Goal: Task Accomplishment & Management: Manage account settings

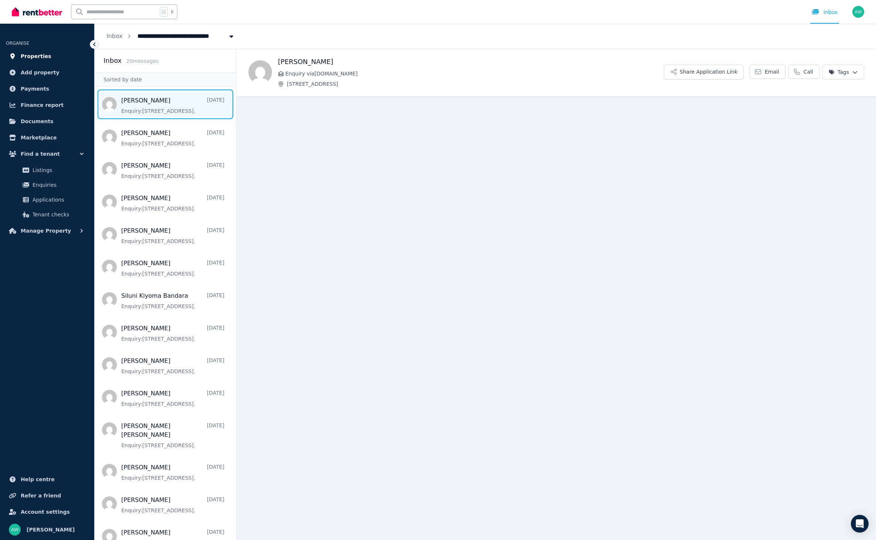
click at [34, 52] on span "Properties" at bounding box center [36, 56] width 31 height 9
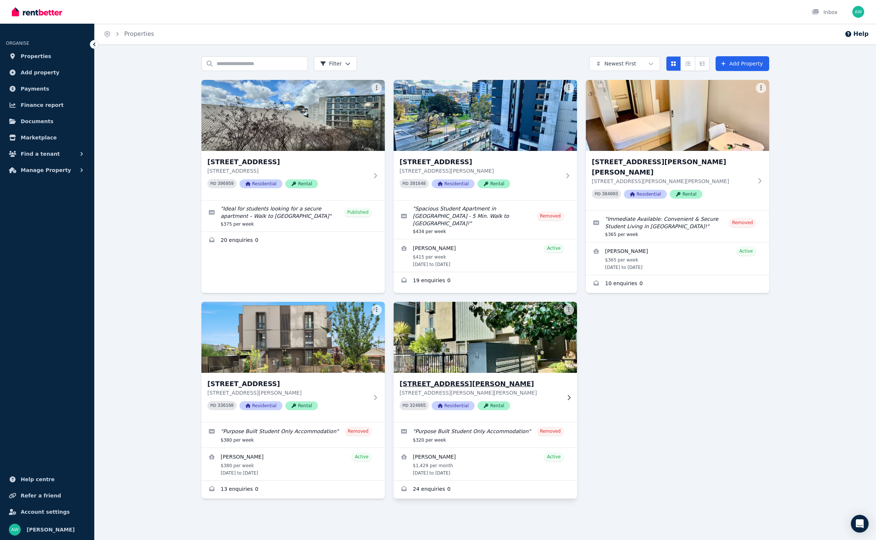
click at [548, 401] on div "PID 324065 Residential Rental" at bounding box center [480, 405] width 161 height 9
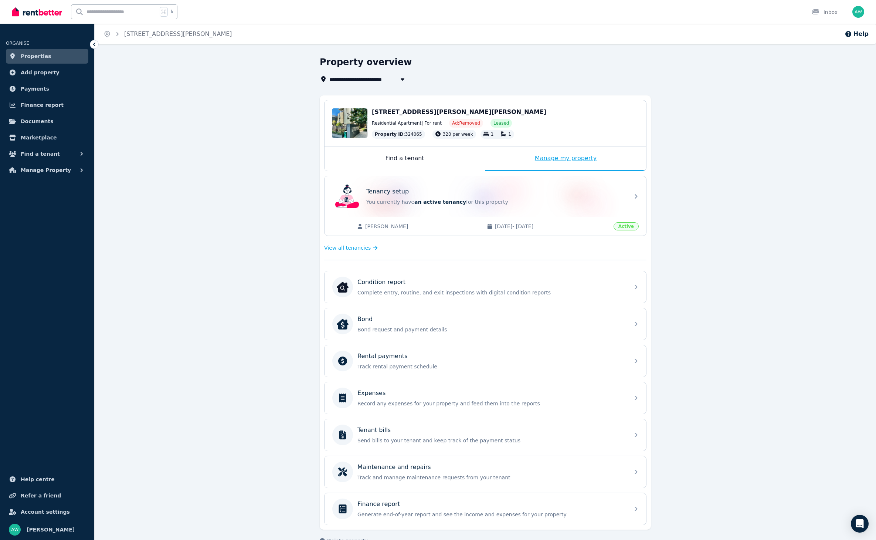
click at [557, 160] on div "Manage my property" at bounding box center [565, 158] width 161 height 24
click at [415, 461] on div "Maintenance and repairs Track and manage maintenance requests from your tenant" at bounding box center [478, 471] width 293 height 21
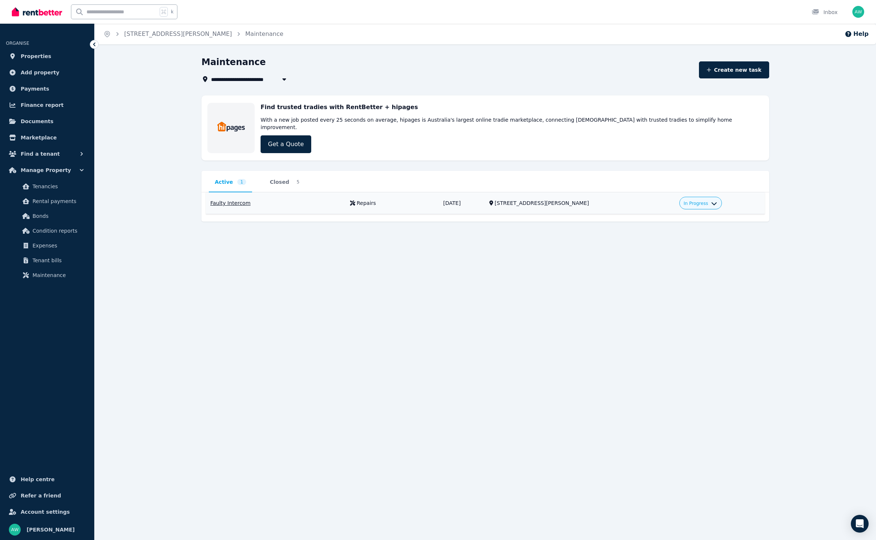
click at [700, 199] on div "In Progress" at bounding box center [700, 202] width 33 height 9
click at [697, 200] on span "In Progress" at bounding box center [696, 203] width 24 height 6
click at [669, 240] on link "Complete" at bounding box center [682, 246] width 71 height 13
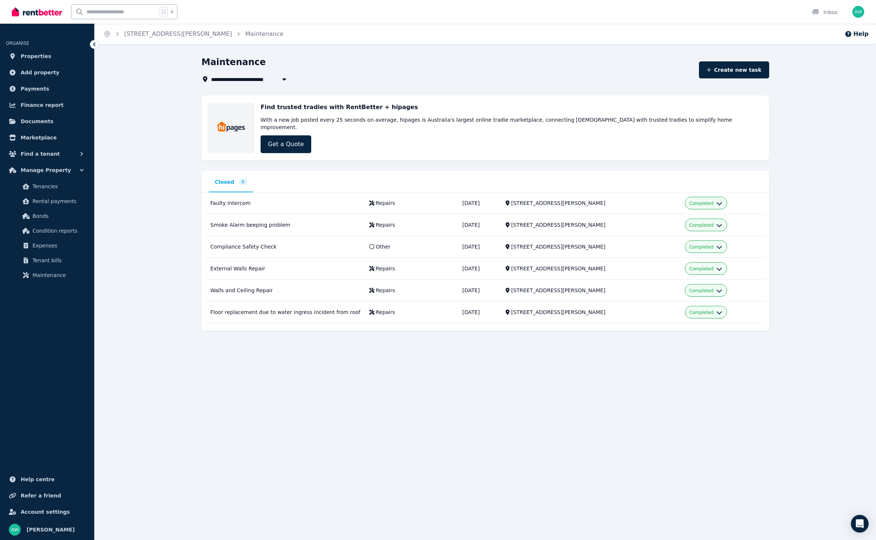
click at [153, 157] on div "**********" at bounding box center [485, 205] width 781 height 298
click at [27, 50] on link "Properties" at bounding box center [47, 56] width 82 height 15
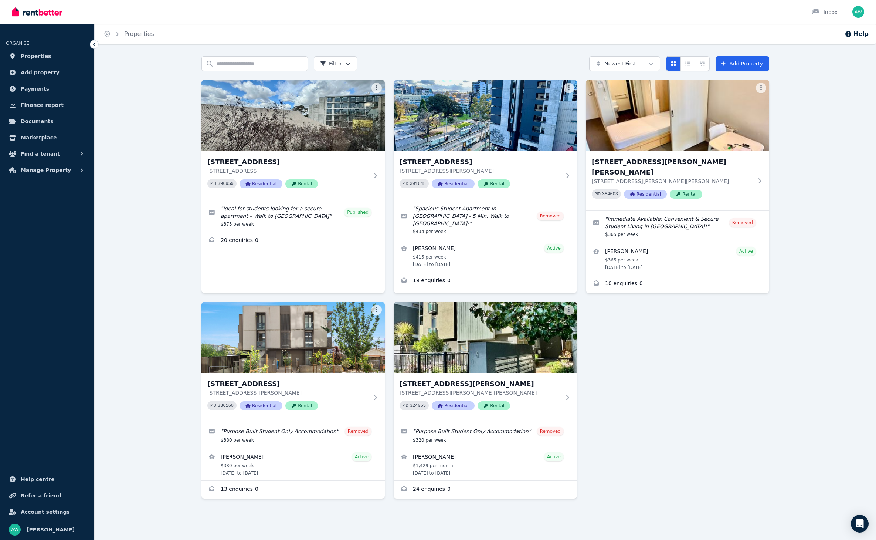
click at [143, 94] on div "Search properties Filter Newest First Add Property [STREET_ADDRESS] [STREET_ADD…" at bounding box center [485, 294] width 781 height 476
click at [512, 171] on p "[STREET_ADDRESS][PERSON_NAME]" at bounding box center [480, 170] width 161 height 7
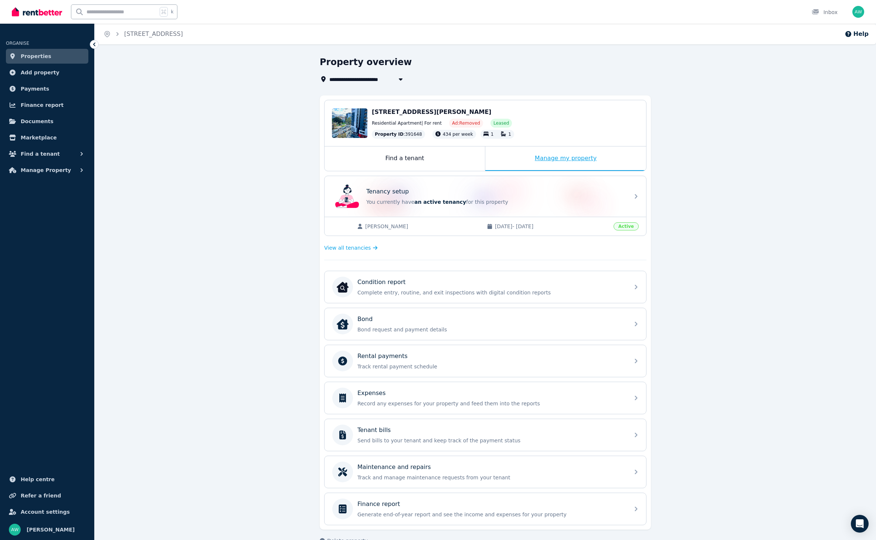
click at [530, 160] on div "Manage my property" at bounding box center [565, 158] width 161 height 24
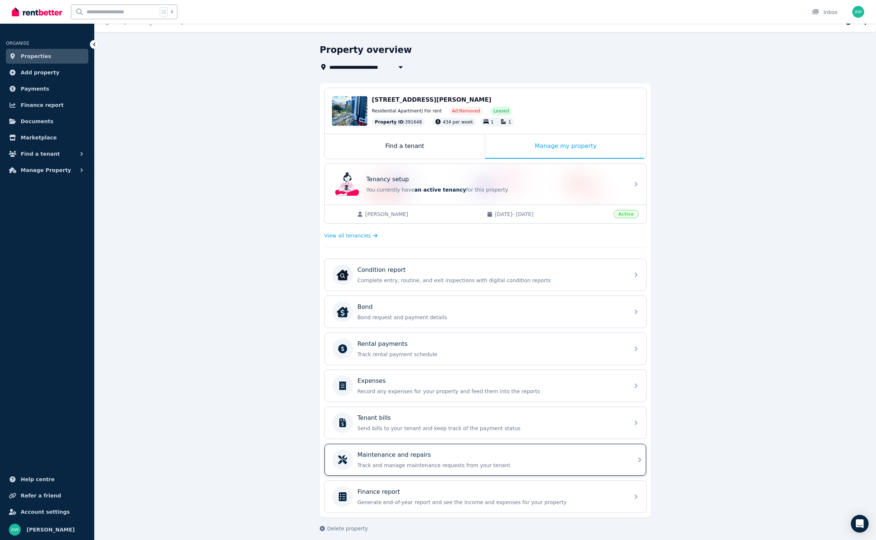
click at [460, 453] on div "Maintenance and repairs" at bounding box center [491, 454] width 268 height 9
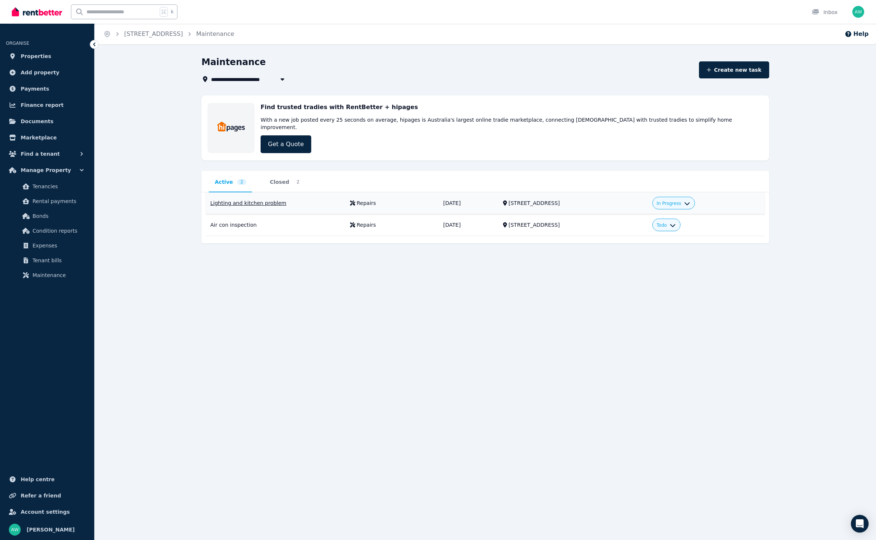
click at [676, 200] on div "In Progress" at bounding box center [673, 203] width 43 height 13
click at [681, 200] on span "In Progress" at bounding box center [669, 203] width 24 height 6
click at [662, 240] on link "Complete" at bounding box center [656, 246] width 71 height 13
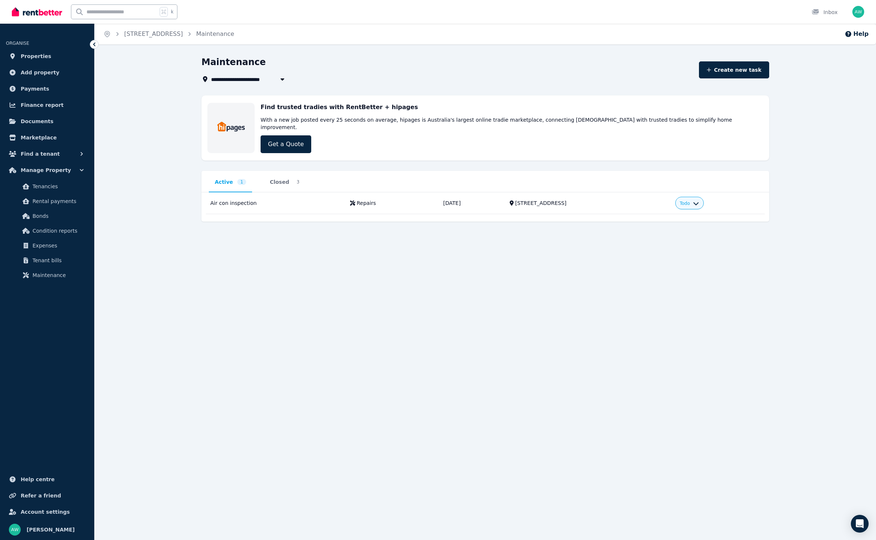
click at [670, 246] on div "**********" at bounding box center [438, 270] width 876 height 540
drag, startPoint x: 700, startPoint y: 198, endPoint x: 700, endPoint y: 202, distance: 4.5
click at [690, 200] on span "Todo" at bounding box center [685, 203] width 10 height 6
click at [683, 227] on link "In progress" at bounding box center [664, 233] width 71 height 13
drag, startPoint x: 550, startPoint y: 265, endPoint x: 539, endPoint y: 262, distance: 11.4
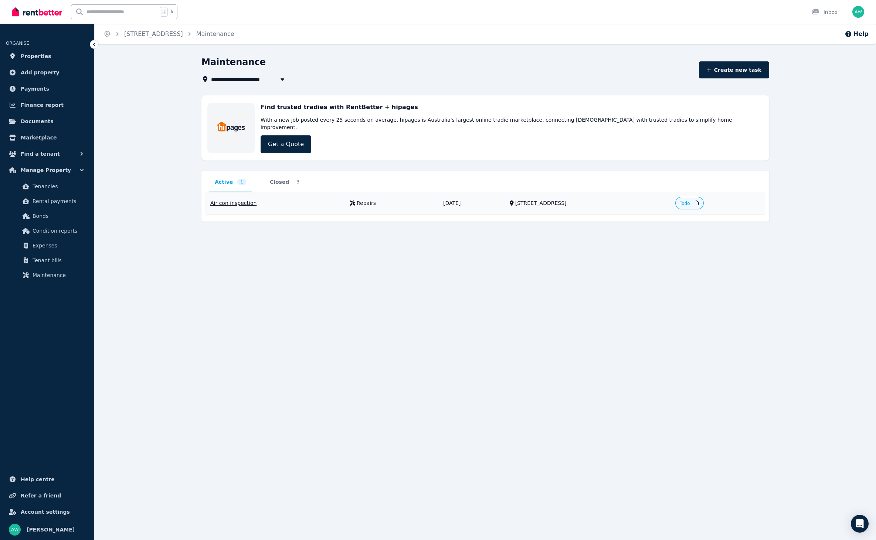
click at [550, 265] on div "**********" at bounding box center [438, 270] width 876 height 540
click at [327, 199] on div "Air con inspection" at bounding box center [275, 202] width 131 height 7
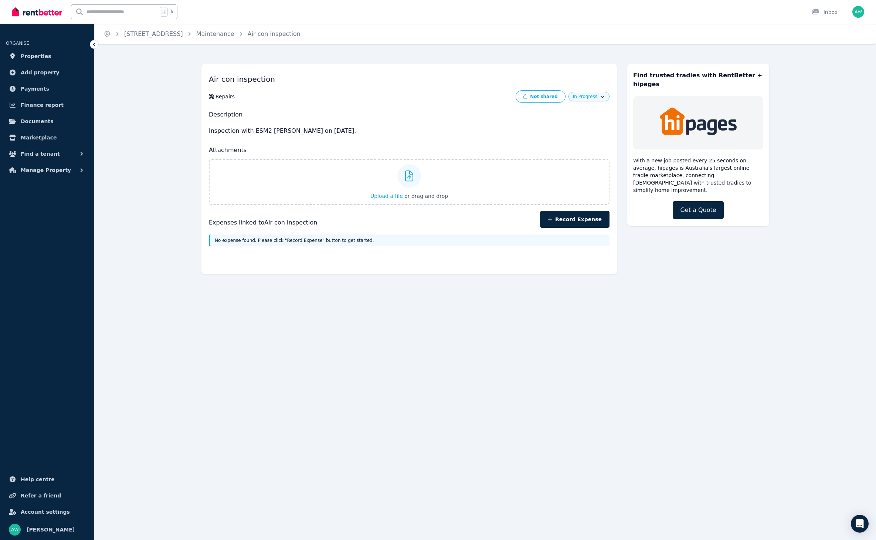
click at [231, 242] on div "No expense found. Please click "Record Expense" button to get started." at bounding box center [409, 240] width 401 height 12
click at [41, 58] on span "Properties" at bounding box center [36, 56] width 31 height 9
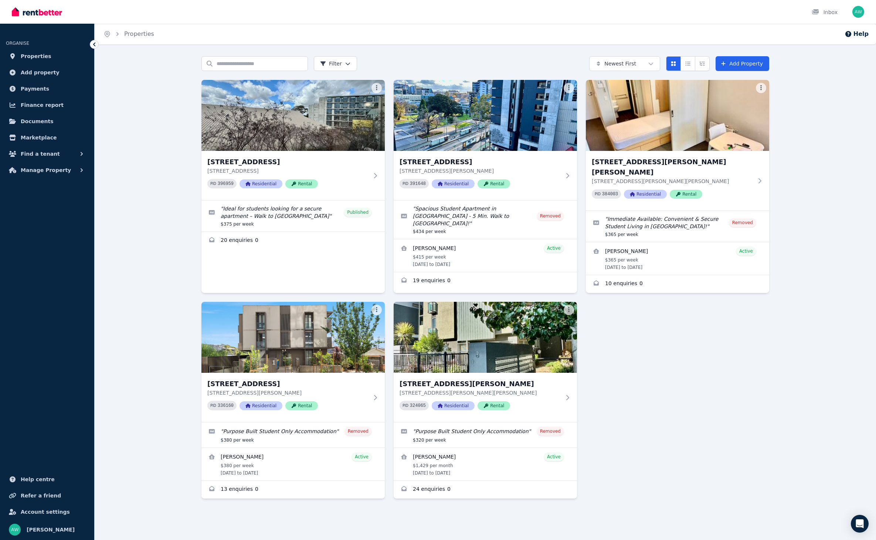
click at [173, 108] on div "Search properties Filter Newest First Add Property [STREET_ADDRESS] [STREET_ADD…" at bounding box center [485, 294] width 781 height 476
